Goal: Entertainment & Leisure: Browse casually

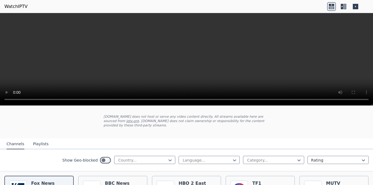
scroll to position [27, 0]
click at [168, 157] on icon at bounding box center [169, 159] width 5 height 5
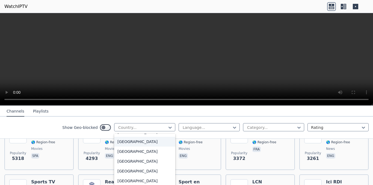
scroll to position [1091, 0]
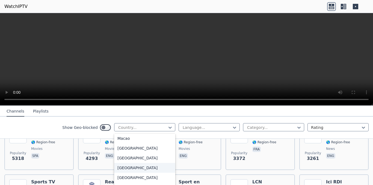
click at [125, 172] on div "[GEOGRAPHIC_DATA]" at bounding box center [144, 168] width 61 height 10
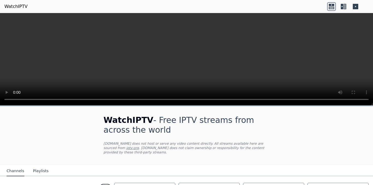
scroll to position [82, 0]
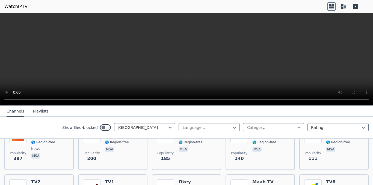
click at [344, 6] on icon at bounding box center [344, 6] width 3 height 5
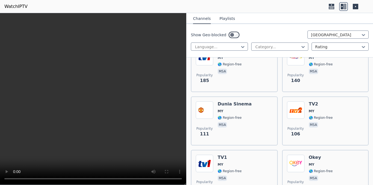
scroll to position [136, 0]
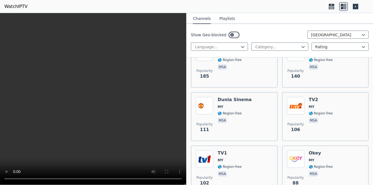
click at [223, 18] on button "Playlists" at bounding box center [227, 19] width 16 height 10
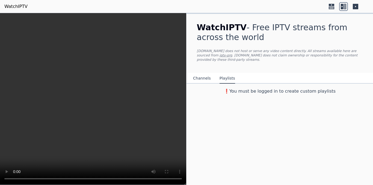
scroll to position [0, 0]
click at [201, 73] on button "Channels" at bounding box center [202, 78] width 18 height 10
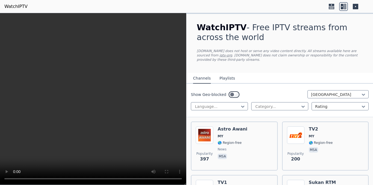
scroll to position [55, 0]
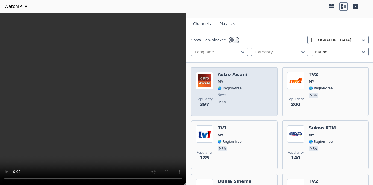
click at [238, 93] on span "news" at bounding box center [232, 95] width 30 height 4
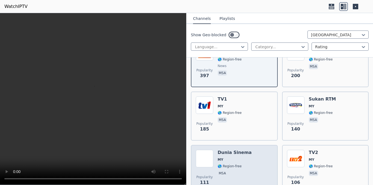
scroll to position [136, 0]
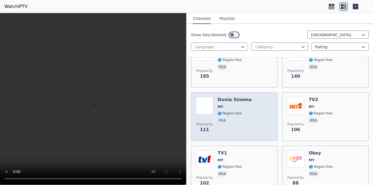
click at [252, 106] on div "Popularity 111 Dunia Sinema MY 🌎 Region-free msa" at bounding box center [234, 116] width 77 height 39
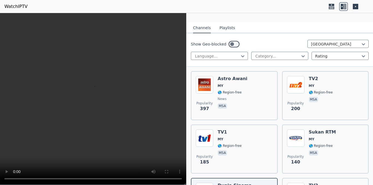
scroll to position [55, 0]
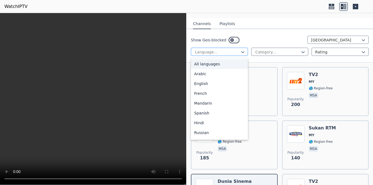
click at [240, 48] on div at bounding box center [242, 52] width 5 height 8
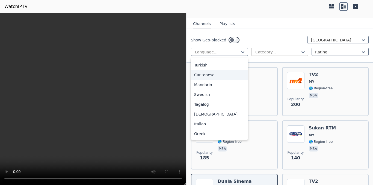
click at [287, 49] on div at bounding box center [277, 51] width 46 height 5
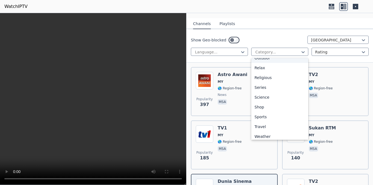
scroll to position [185, 0]
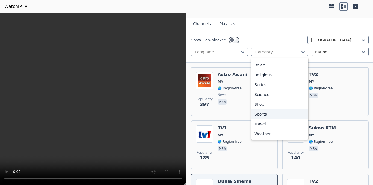
click at [269, 109] on div "Sports" at bounding box center [279, 114] width 57 height 10
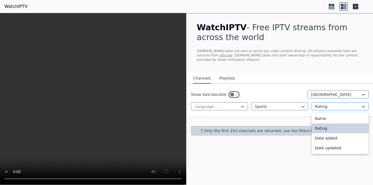
click at [328, 104] on div at bounding box center [338, 106] width 46 height 5
click at [327, 114] on div "Name" at bounding box center [339, 119] width 57 height 10
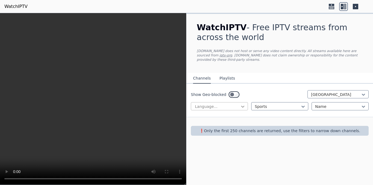
click at [243, 104] on icon at bounding box center [242, 106] width 5 height 5
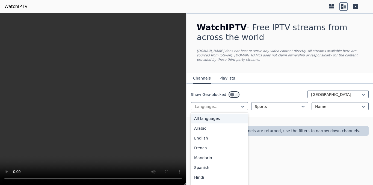
click at [217, 115] on div "All languages" at bounding box center [219, 119] width 57 height 10
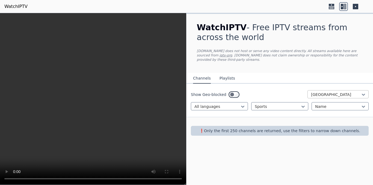
click at [342, 92] on div at bounding box center [336, 94] width 50 height 5
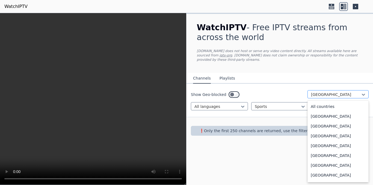
scroll to position [1057, 0]
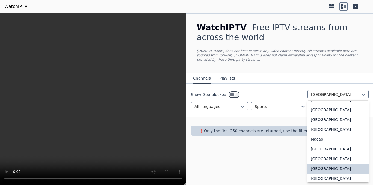
click at [324, 167] on div "[GEOGRAPHIC_DATA]" at bounding box center [337, 169] width 61 height 10
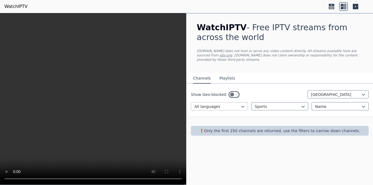
click at [238, 104] on div at bounding box center [217, 106] width 46 height 5
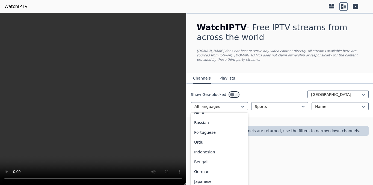
scroll to position [7, 0]
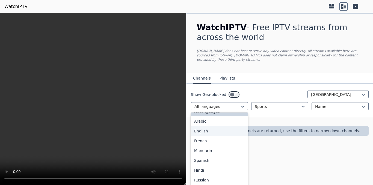
click at [221, 126] on div "English" at bounding box center [219, 131] width 57 height 10
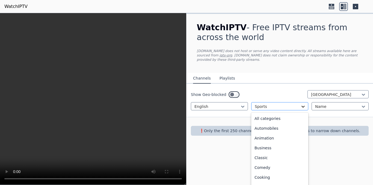
click at [303, 104] on icon at bounding box center [302, 106] width 5 height 5
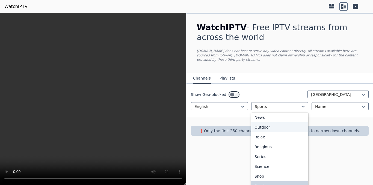
click at [282, 124] on div "Outdoor" at bounding box center [279, 127] width 57 height 10
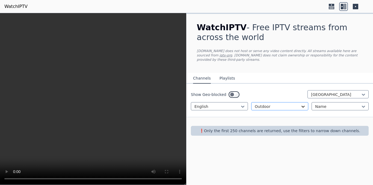
click at [301, 104] on icon at bounding box center [302, 106] width 5 height 5
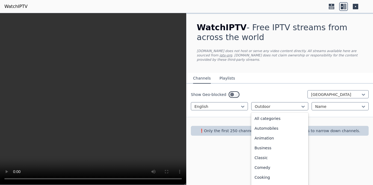
scroll to position [109, 0]
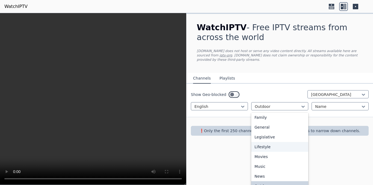
click at [275, 142] on div "Lifestyle" at bounding box center [279, 147] width 57 height 10
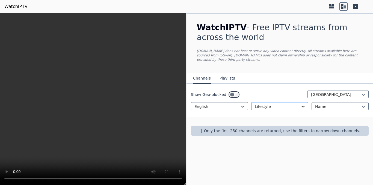
click at [303, 104] on icon at bounding box center [302, 106] width 5 height 5
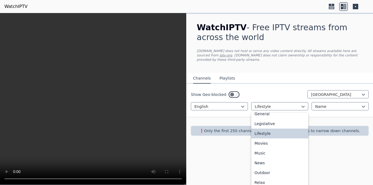
scroll to position [193, 0]
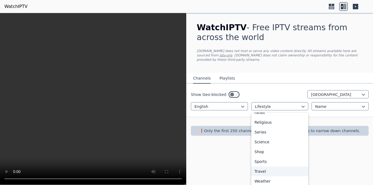
click at [274, 168] on div "Travel" at bounding box center [279, 172] width 57 height 10
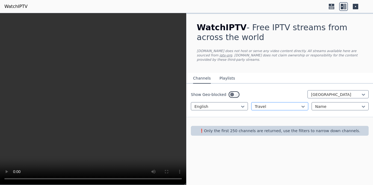
click at [300, 104] on div at bounding box center [277, 106] width 46 height 5
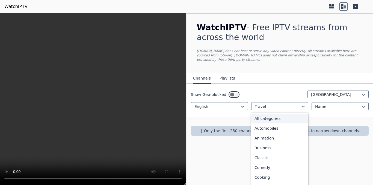
click at [277, 115] on div "All categories" at bounding box center [279, 119] width 57 height 10
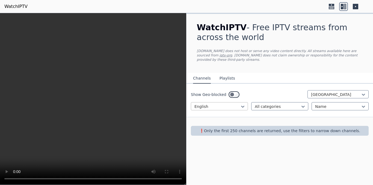
click at [239, 104] on div at bounding box center [217, 106] width 46 height 5
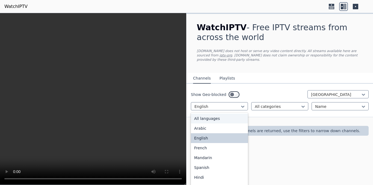
click at [227, 114] on div "All languages" at bounding box center [219, 119] width 57 height 10
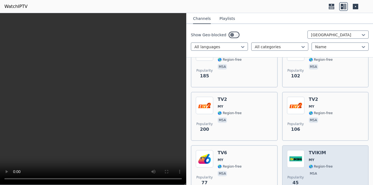
scroll to position [325, 0]
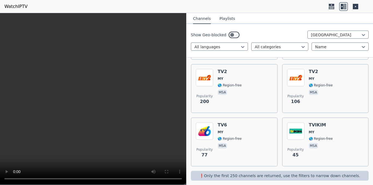
click at [224, 18] on button "Playlists" at bounding box center [227, 19] width 16 height 10
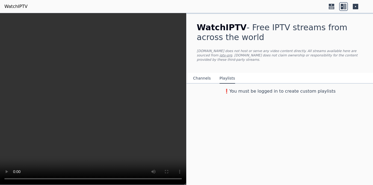
scroll to position [0, 0]
click at [204, 73] on button "Channels" at bounding box center [202, 78] width 18 height 10
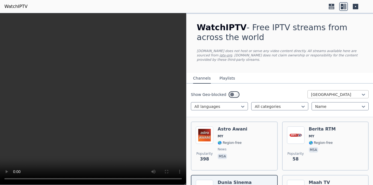
click at [335, 92] on div at bounding box center [336, 94] width 50 height 5
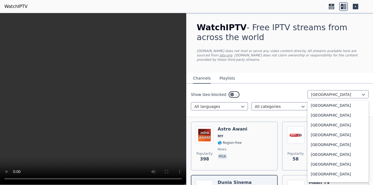
scroll to position [1439, 0]
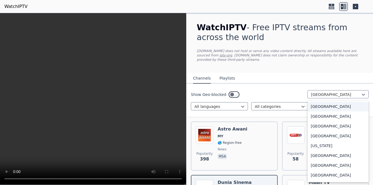
click at [287, 85] on div "Show Geo-blocked 206 results available. Use Up and Down to choose options, pres…" at bounding box center [279, 101] width 186 height 34
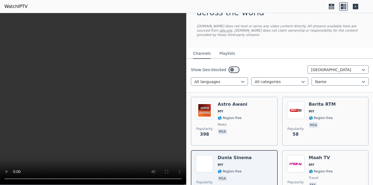
scroll to position [0, 0]
